Goal: Navigation & Orientation: Find specific page/section

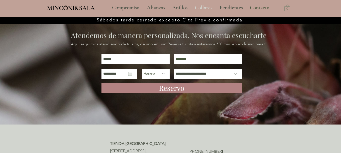
click at [211, 8] on p "Collares" at bounding box center [204, 8] width 22 height 13
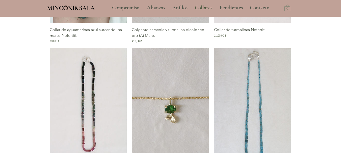
scroll to position [329, 0]
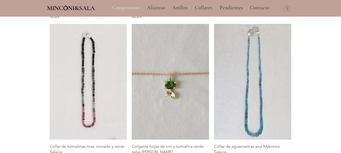
click at [130, 8] on p "Compromiso" at bounding box center [126, 8] width 32 height 13
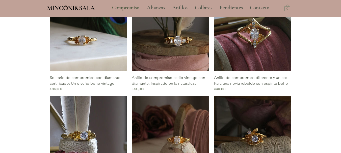
scroll to position [531, 0]
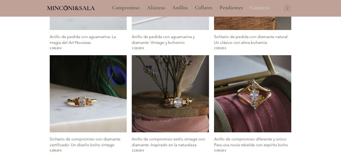
click at [263, 7] on p "Contacto" at bounding box center [260, 8] width 25 height 13
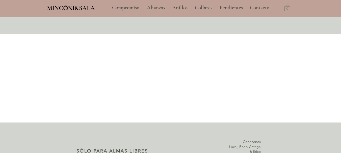
scroll to position [152, 0]
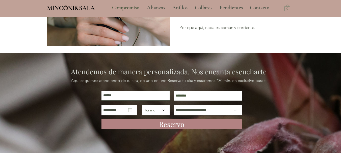
scroll to position [758, 0]
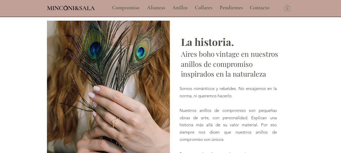
scroll to position [607, 0]
